Goal: Check status

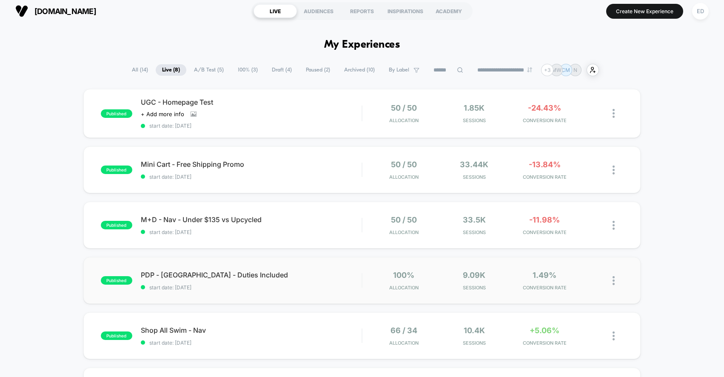
scroll to position [5, 0]
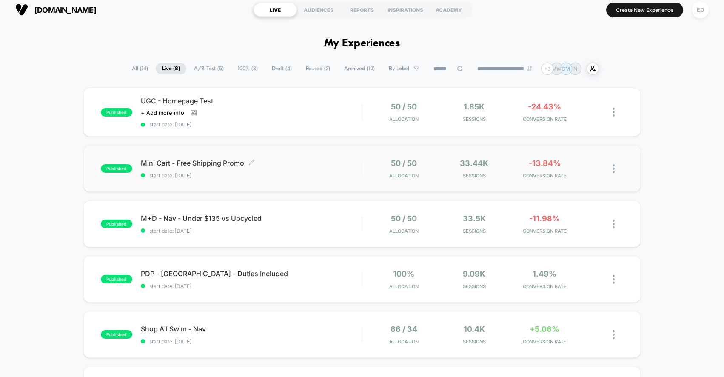
click at [300, 170] on div "Mini Cart - Free Shipping Promo Click to edit experience details Click to edit …" at bounding box center [251, 169] width 221 height 20
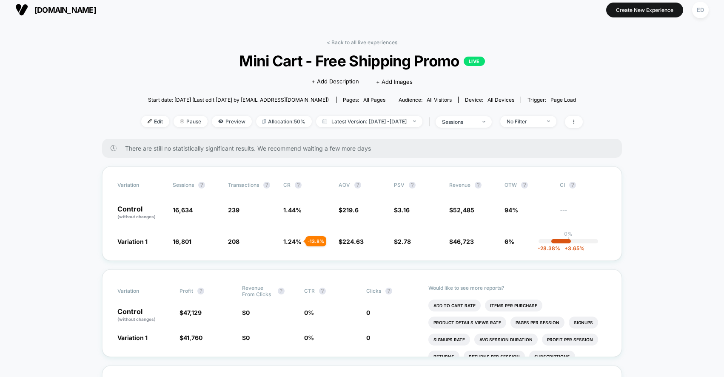
scroll to position [19, 0]
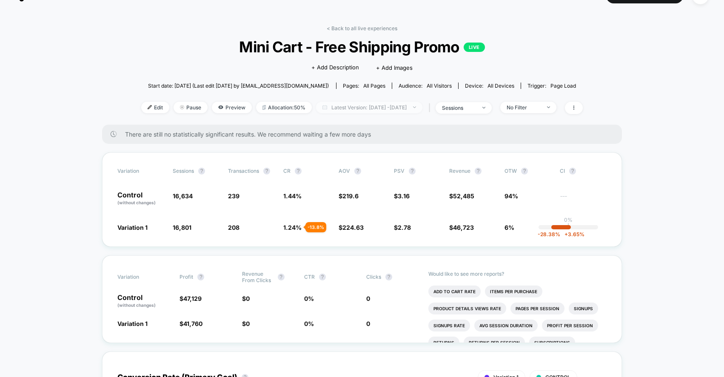
click at [339, 107] on span "Latest Version: [DATE] - [DATE]" at bounding box center [369, 107] width 106 height 11
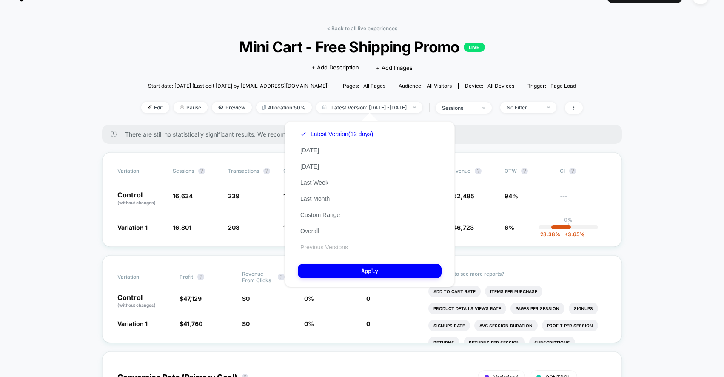
click at [341, 244] on button "Previous Versions" at bounding box center [324, 247] width 53 height 8
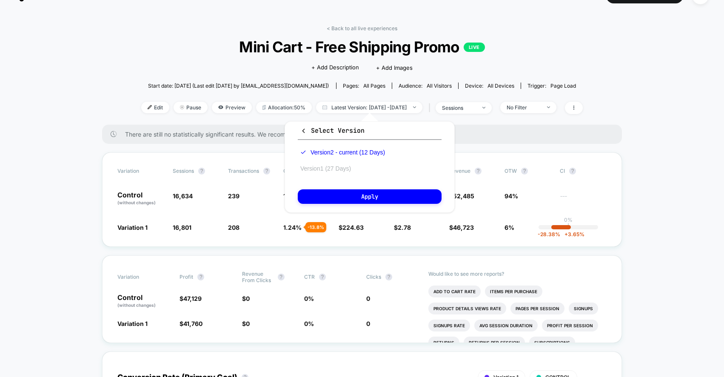
click at [331, 167] on button "Version 1 (27 Days)" at bounding box center [326, 169] width 56 height 8
click at [338, 152] on button "Version 2 - current (12 Days)" at bounding box center [338, 152] width 80 height 8
click at [346, 193] on button "Apply" at bounding box center [370, 196] width 144 height 14
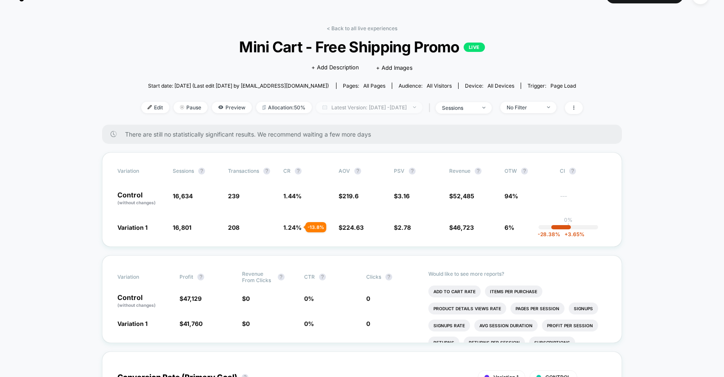
click at [344, 107] on span "Latest Version: [DATE] - [DATE]" at bounding box center [369, 107] width 106 height 11
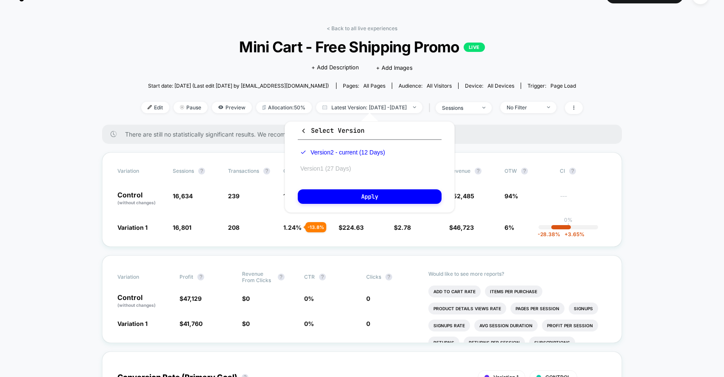
click at [342, 167] on button "Version 1 (27 Days)" at bounding box center [326, 169] width 56 height 8
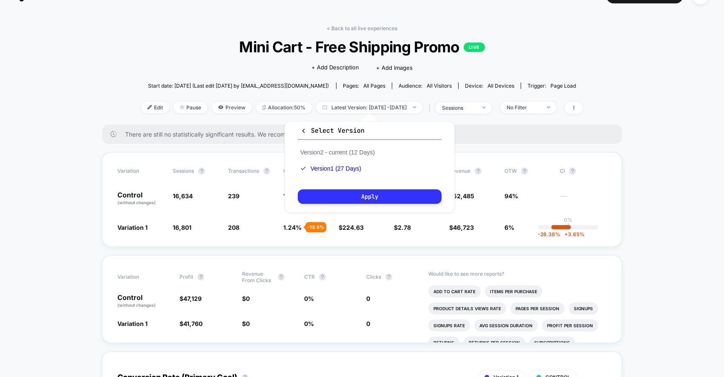
click at [344, 195] on button "Apply" at bounding box center [370, 196] width 144 height 14
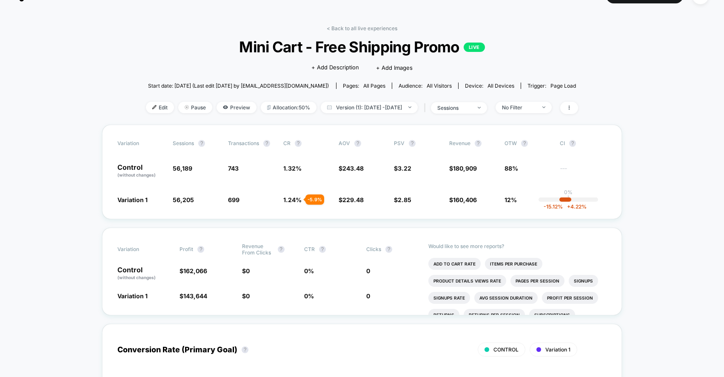
click at [345, 26] on link "< Back to all live experiences" at bounding box center [362, 28] width 71 height 6
